Goal: Book appointment/travel/reservation

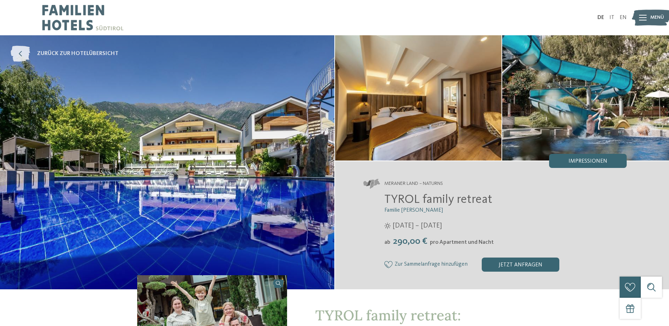
click at [81, 52] on span "zurück zur Hotelübersicht" at bounding box center [77, 54] width 81 height 8
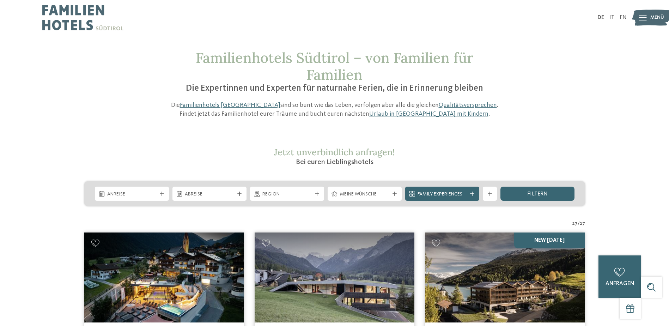
scroll to position [141, 0]
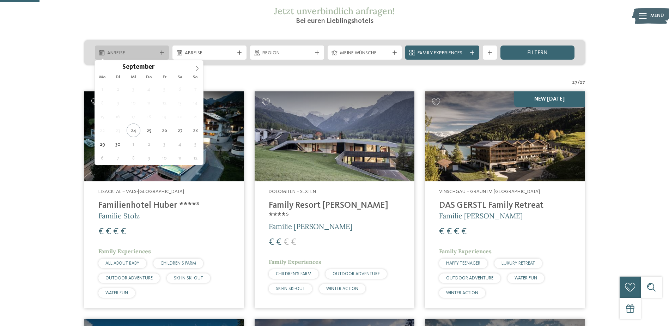
click at [145, 55] on span "Anreise" at bounding box center [131, 53] width 49 height 7
type div "28.09.2025"
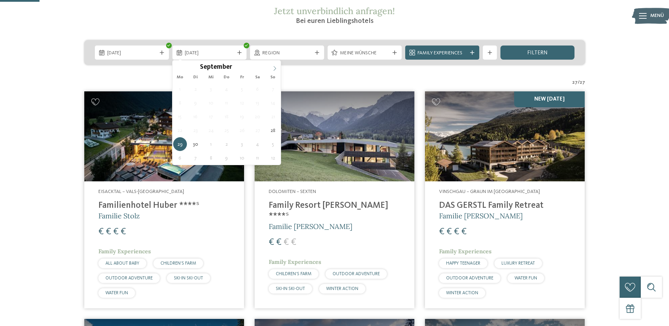
click at [271, 71] on span at bounding box center [275, 66] width 12 height 12
type div "02.10.2025"
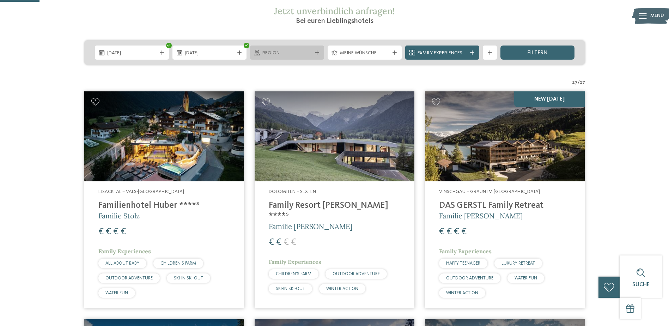
click at [297, 53] on span "Region" at bounding box center [286, 53] width 49 height 7
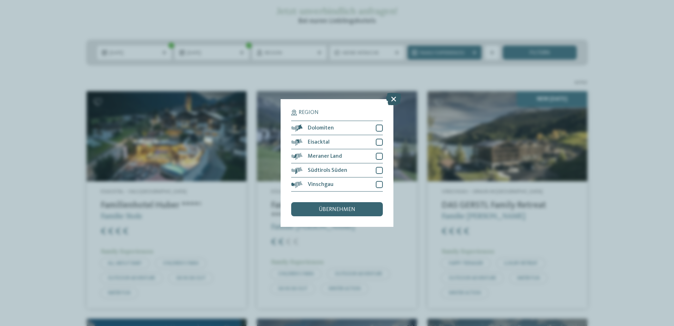
click at [393, 98] on icon at bounding box center [393, 99] width 15 height 12
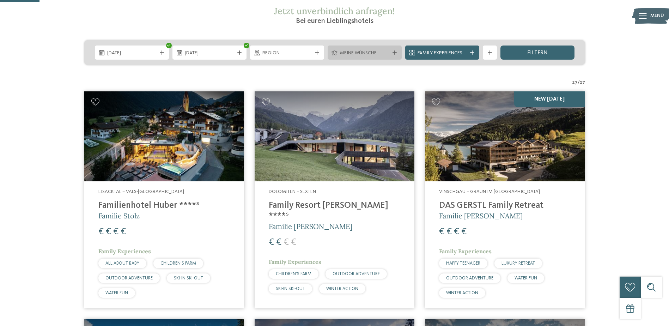
click at [400, 52] on div "Meine Wünsche" at bounding box center [364, 52] width 74 height 14
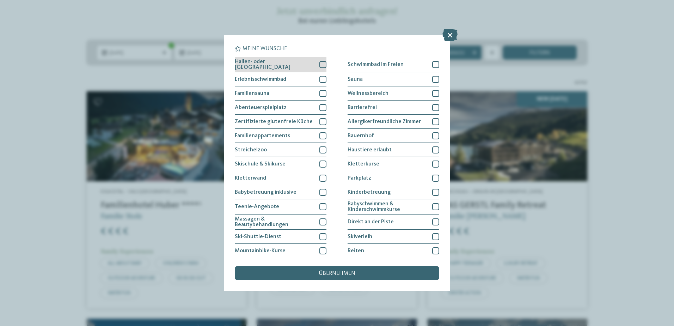
click at [321, 64] on div at bounding box center [322, 64] width 7 height 7
drag, startPoint x: 319, startPoint y: 79, endPoint x: 322, endPoint y: 91, distance: 12.9
click at [320, 79] on div at bounding box center [322, 79] width 7 height 7
click at [326, 272] on span "übernehmen" at bounding box center [337, 273] width 37 height 6
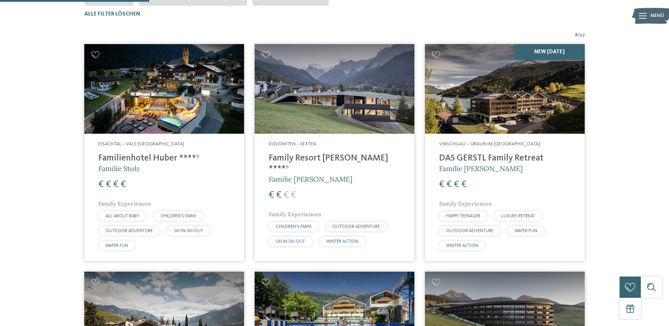
scroll to position [90, 0]
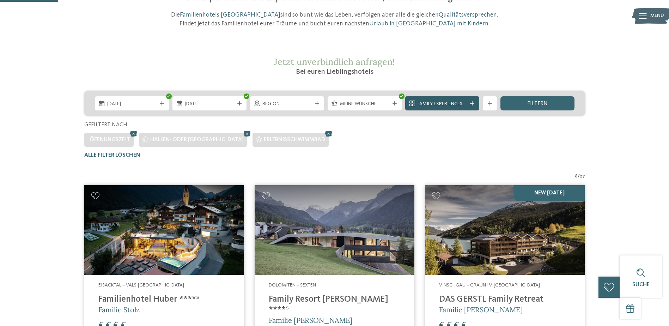
click at [471, 103] on icon at bounding box center [472, 103] width 4 height 4
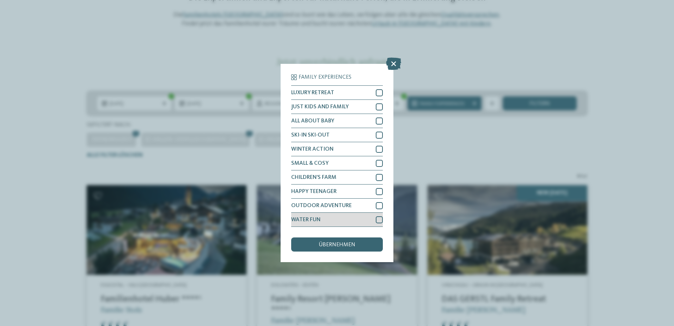
click at [380, 215] on div "WATER FUN" at bounding box center [337, 220] width 92 height 14
click at [367, 240] on div "übernehmen" at bounding box center [337, 244] width 92 height 14
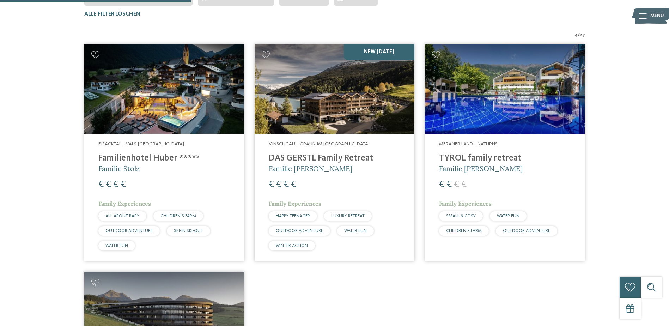
scroll to position [126, 0]
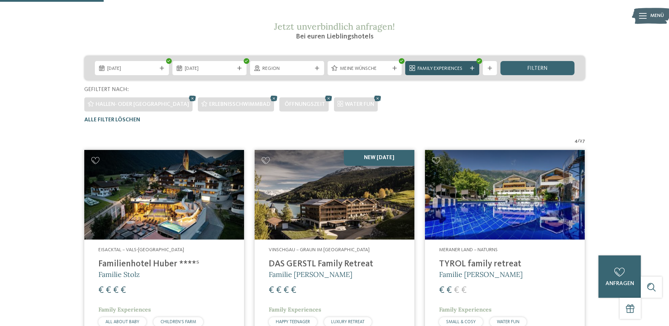
click at [441, 69] on span "Family Experiences" at bounding box center [441, 68] width 49 height 7
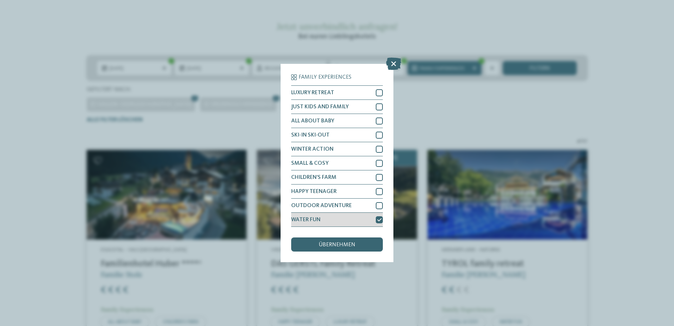
click at [378, 219] on icon at bounding box center [379, 220] width 5 height 4
click at [364, 239] on div "übernehmen" at bounding box center [337, 244] width 92 height 14
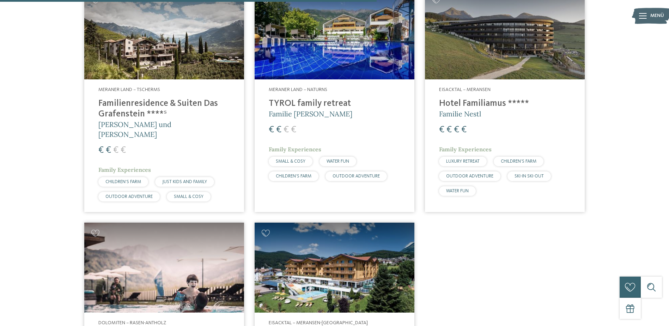
scroll to position [619, 0]
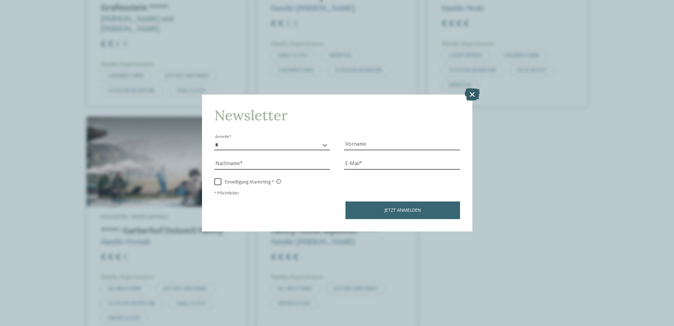
click at [472, 92] on icon at bounding box center [472, 94] width 15 height 12
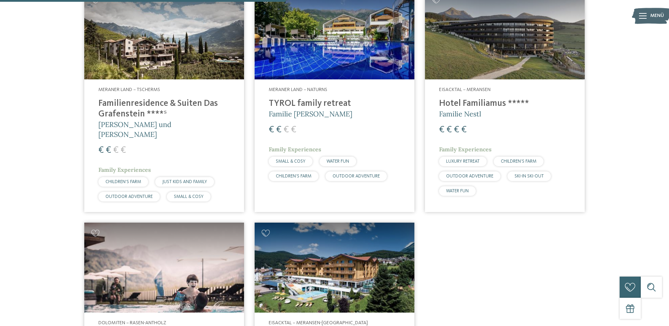
scroll to position [443, 0]
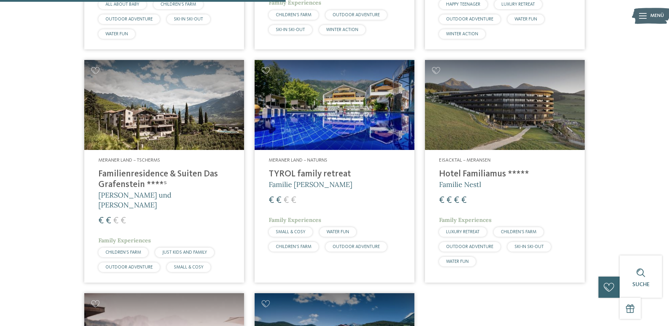
click at [514, 122] on img at bounding box center [505, 105] width 160 height 90
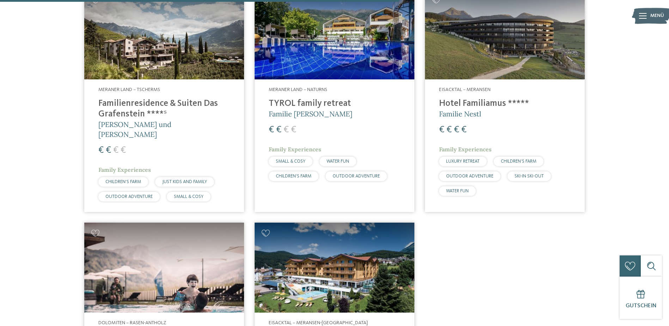
scroll to position [619, 0]
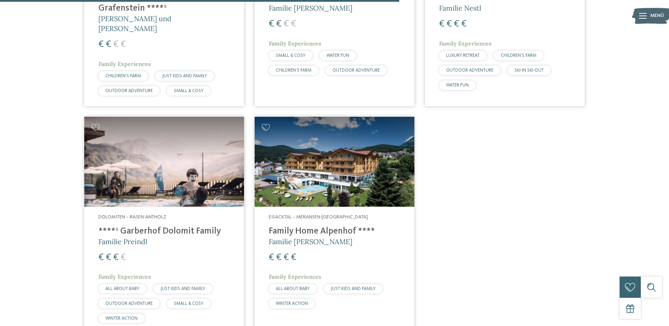
click at [207, 159] on img at bounding box center [164, 162] width 160 height 90
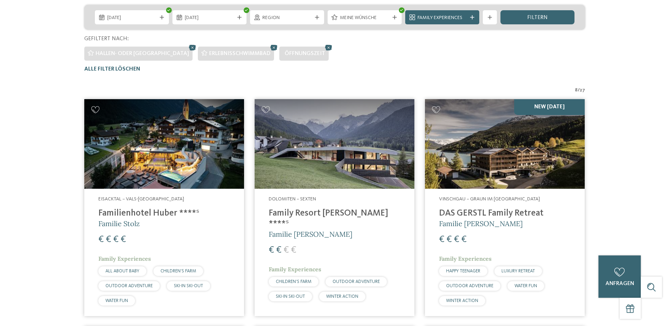
scroll to position [0, 0]
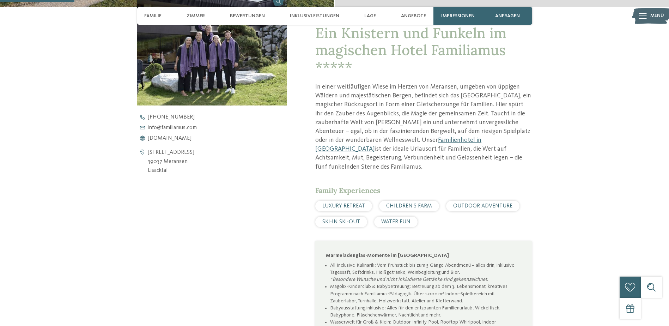
scroll to position [458, 0]
